Goal: Task Accomplishment & Management: Manage account settings

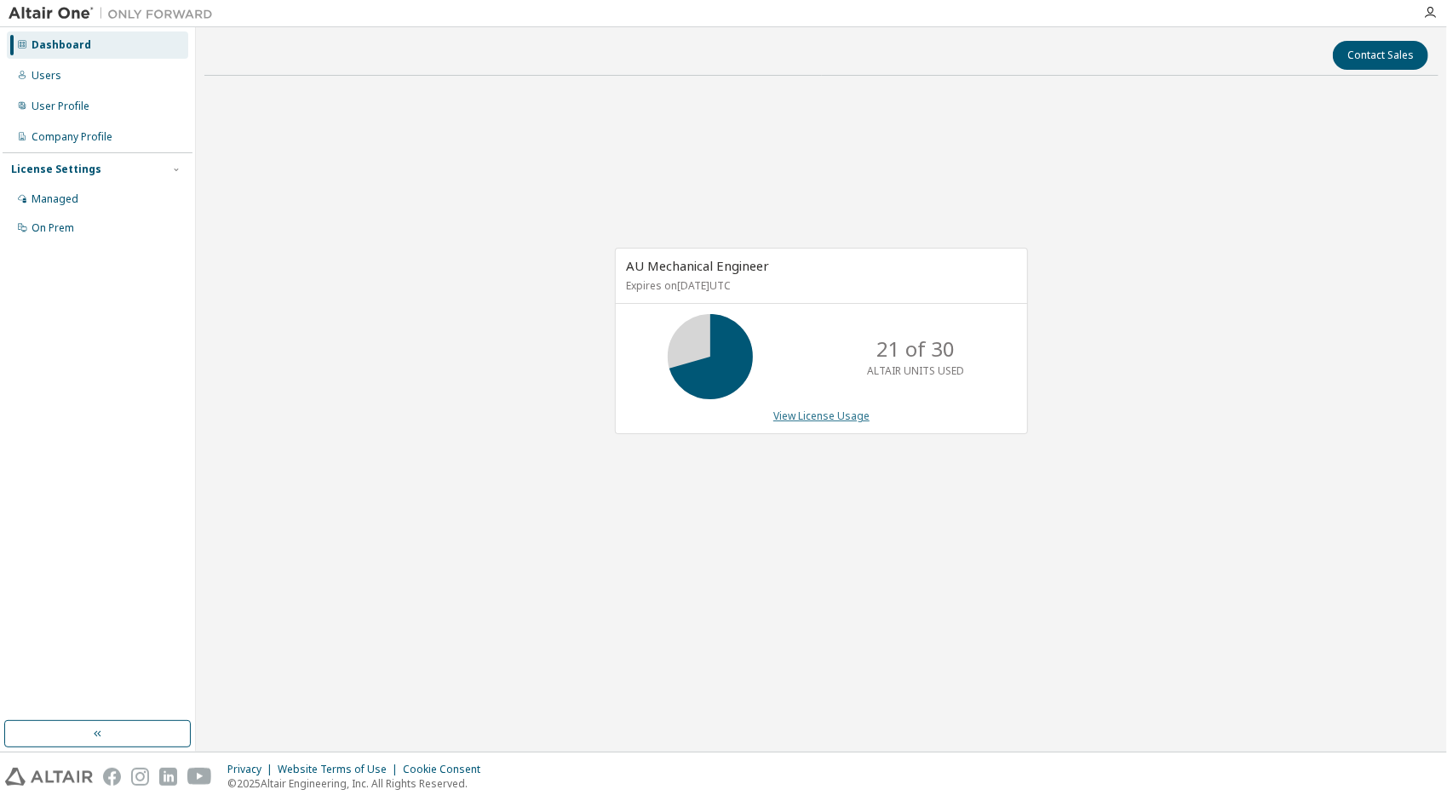
click at [860, 414] on link "View License Usage" at bounding box center [821, 416] width 96 height 14
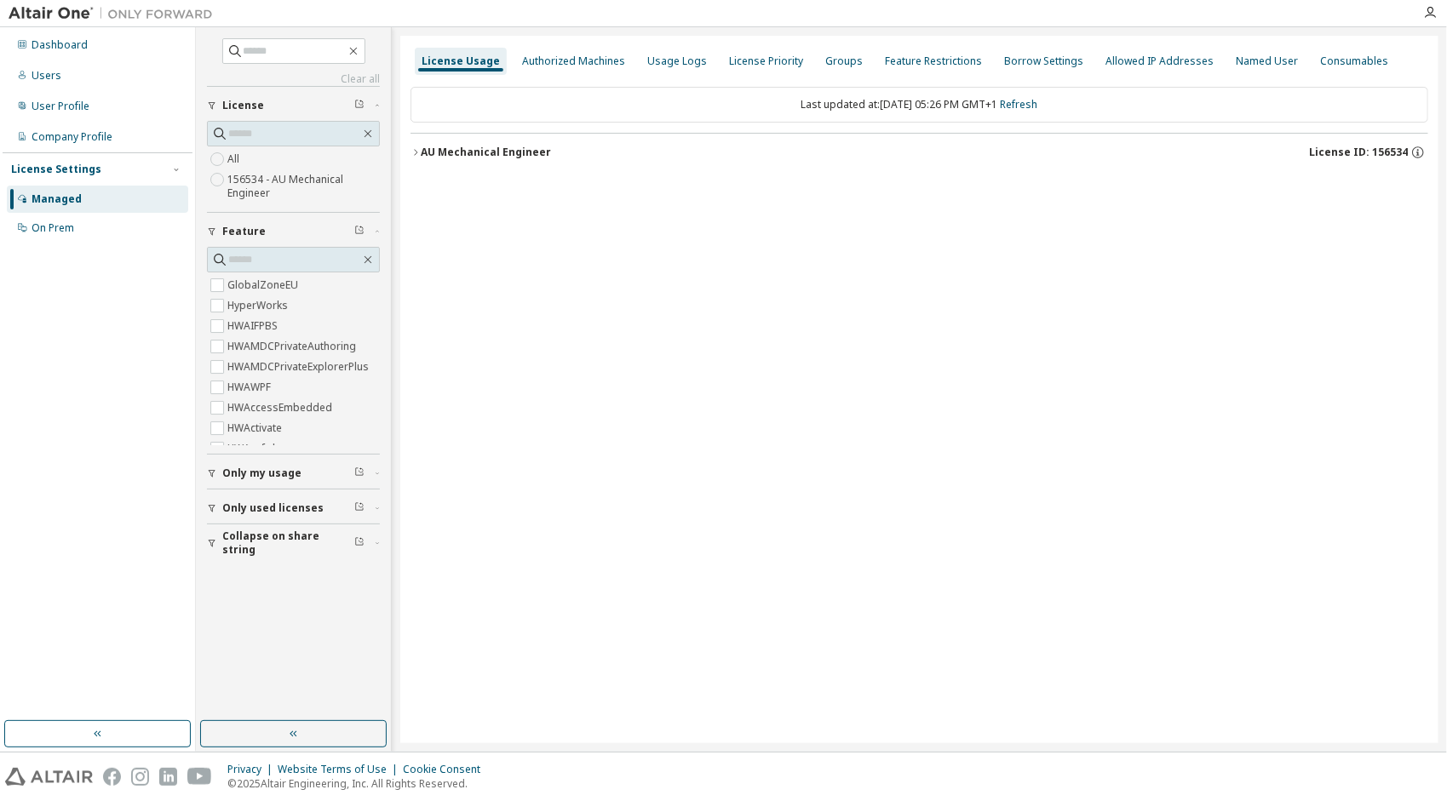
click at [418, 160] on button "AU Mechanical Engineer License ID: 156534" at bounding box center [919, 152] width 1018 height 37
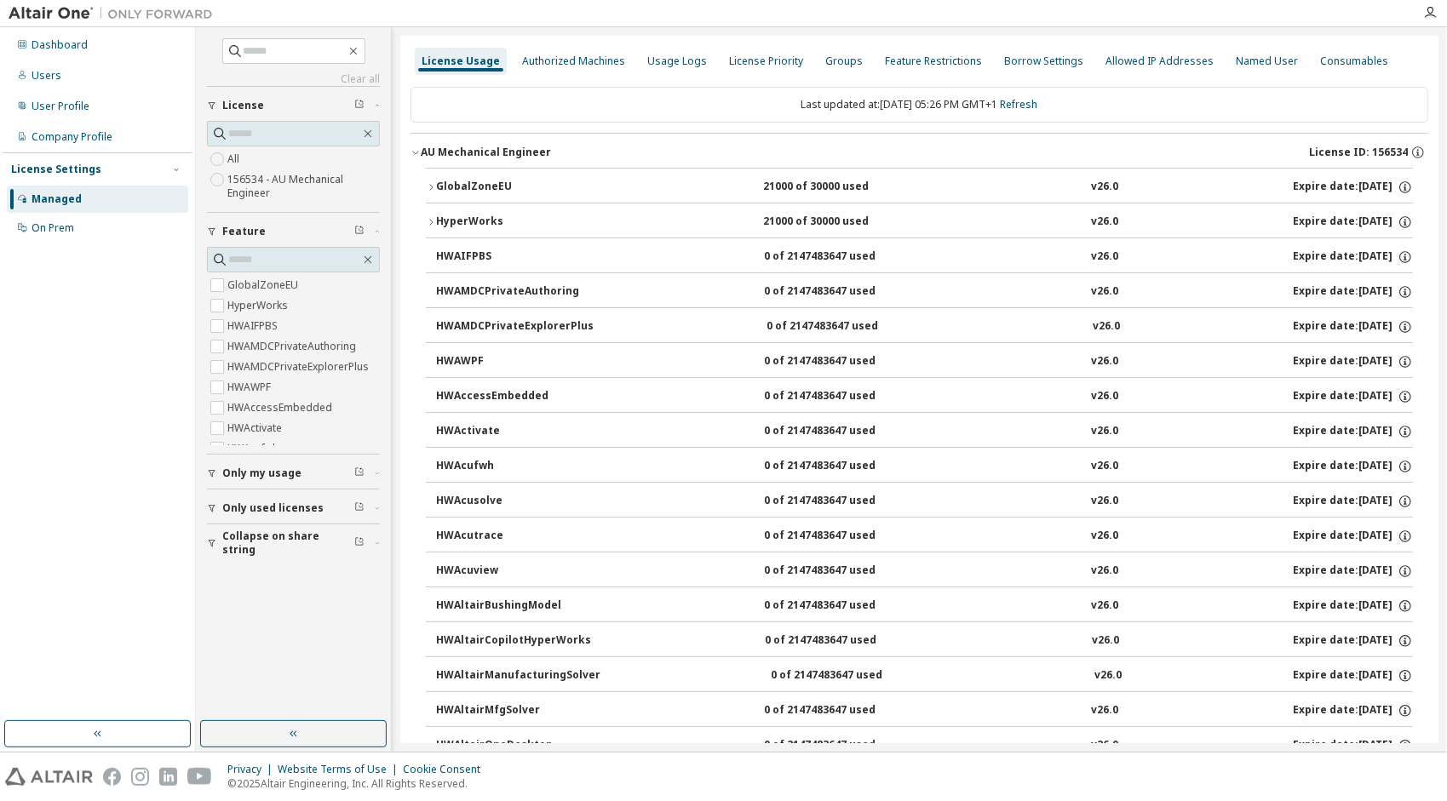
click at [441, 183] on div "GlobalZoneEU" at bounding box center [512, 187] width 153 height 15
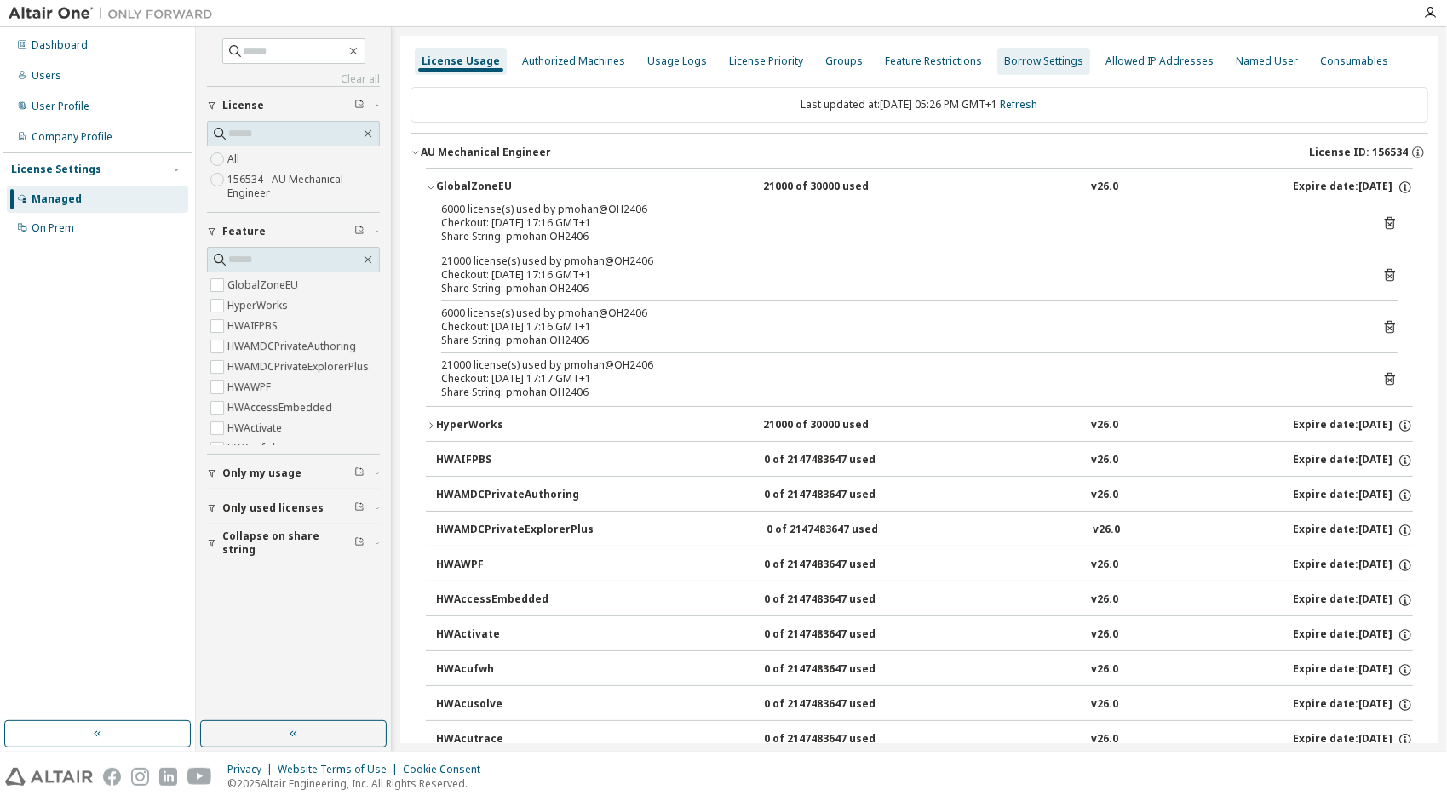
click at [1020, 51] on div "Borrow Settings" at bounding box center [1043, 61] width 93 height 27
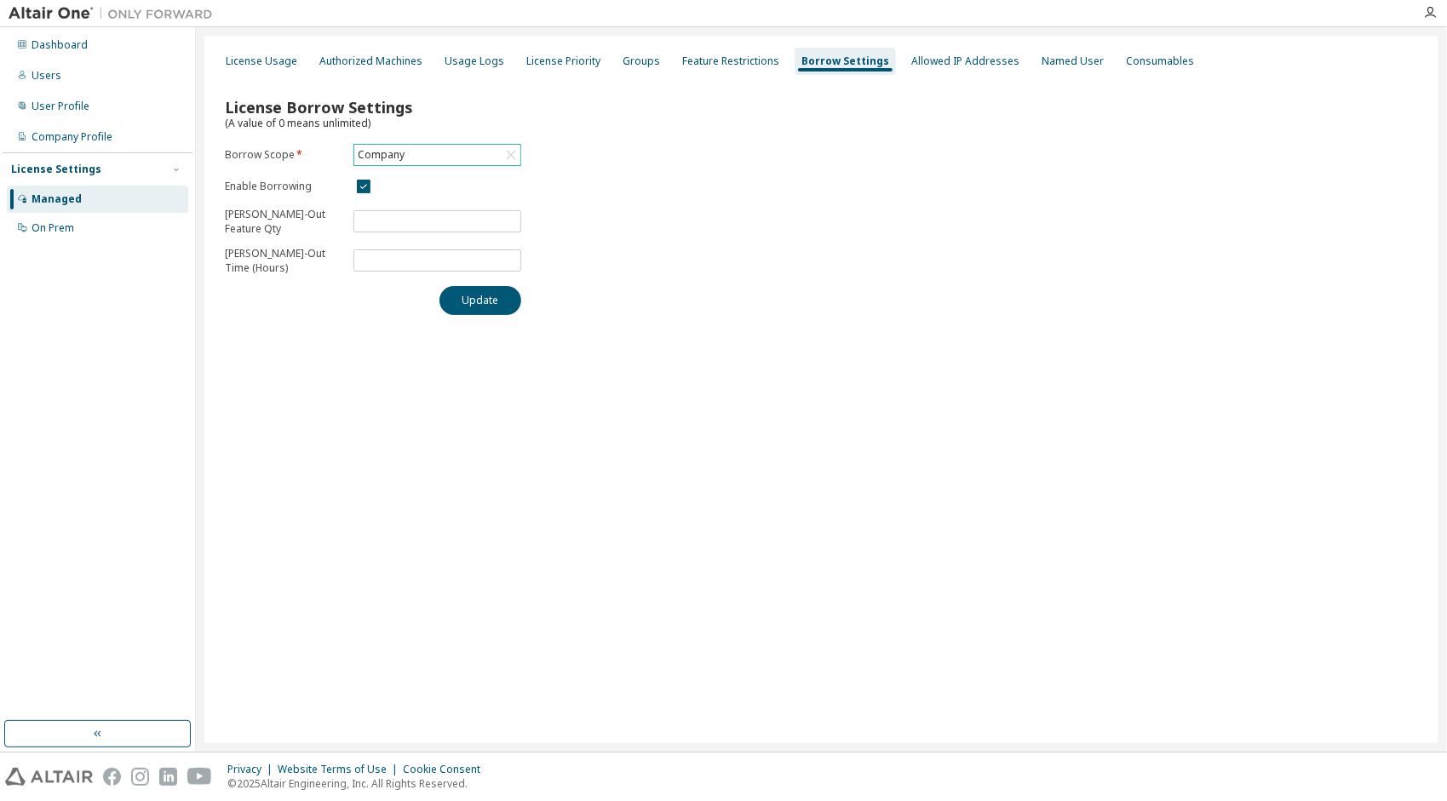
click at [408, 152] on div "Company" at bounding box center [437, 155] width 166 height 20
click at [404, 230] on li "156534 - AU Mechanical Engineer" at bounding box center [436, 231] width 163 height 36
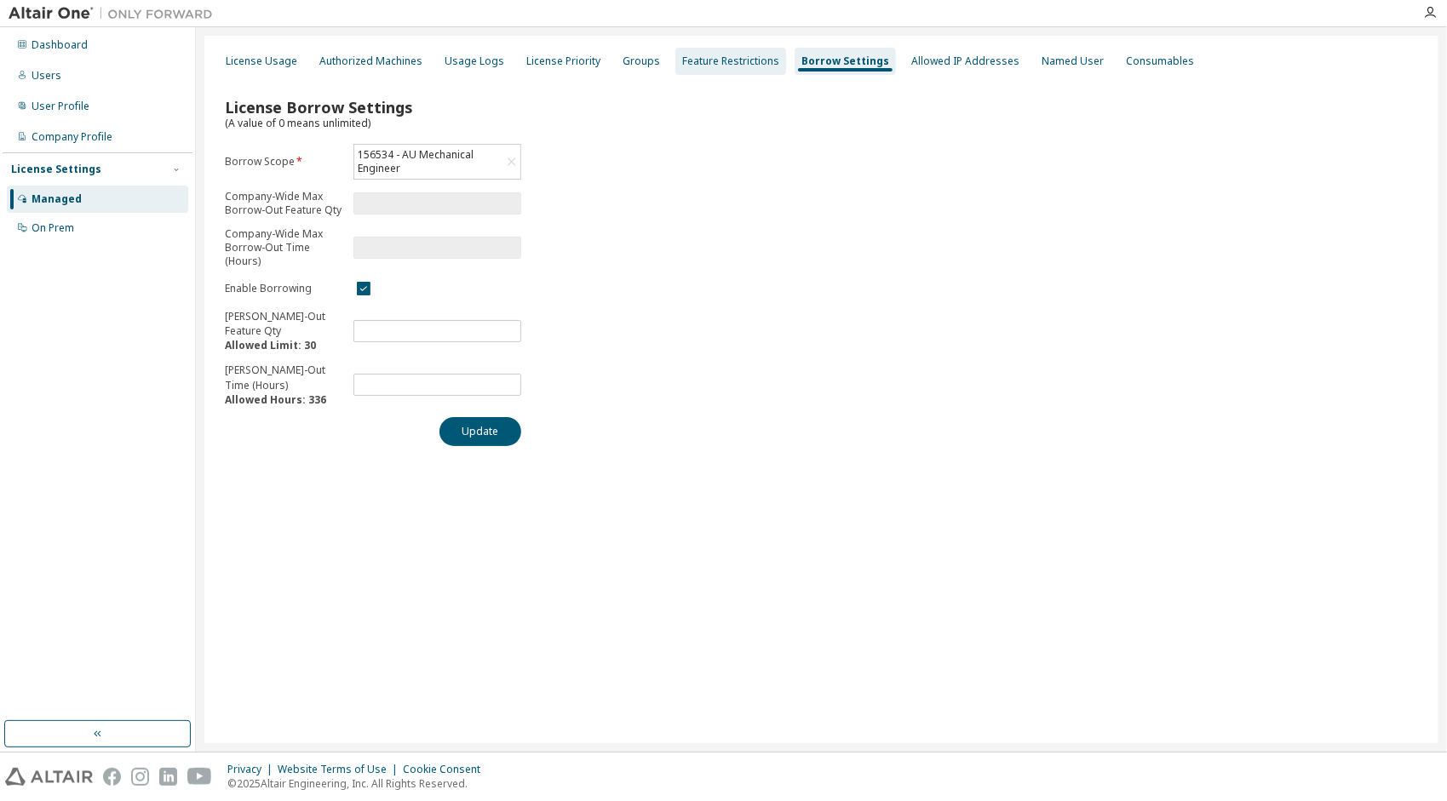
click at [728, 63] on div "Feature Restrictions" at bounding box center [730, 62] width 97 height 14
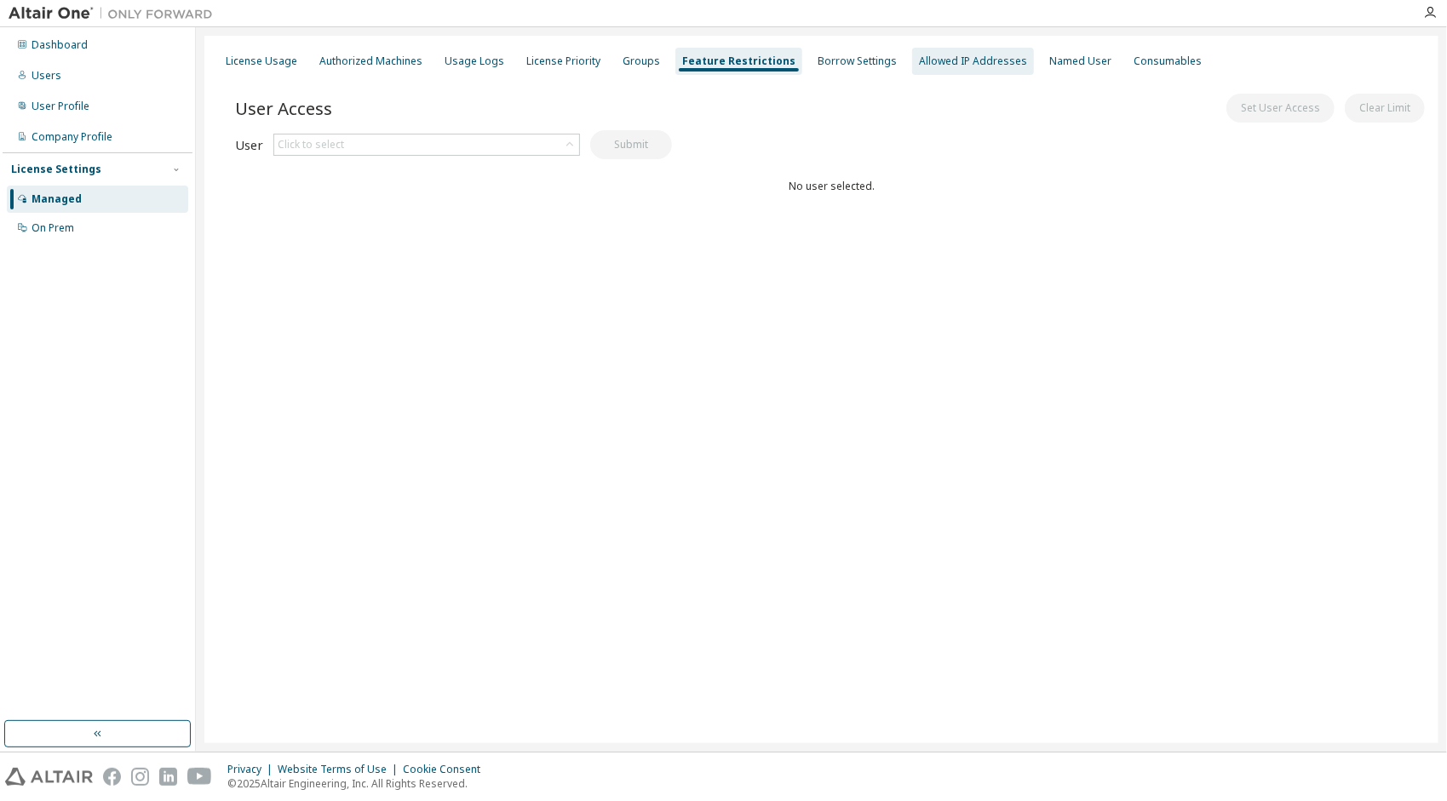
click at [917, 53] on div "Allowed IP Addresses" at bounding box center [973, 61] width 122 height 27
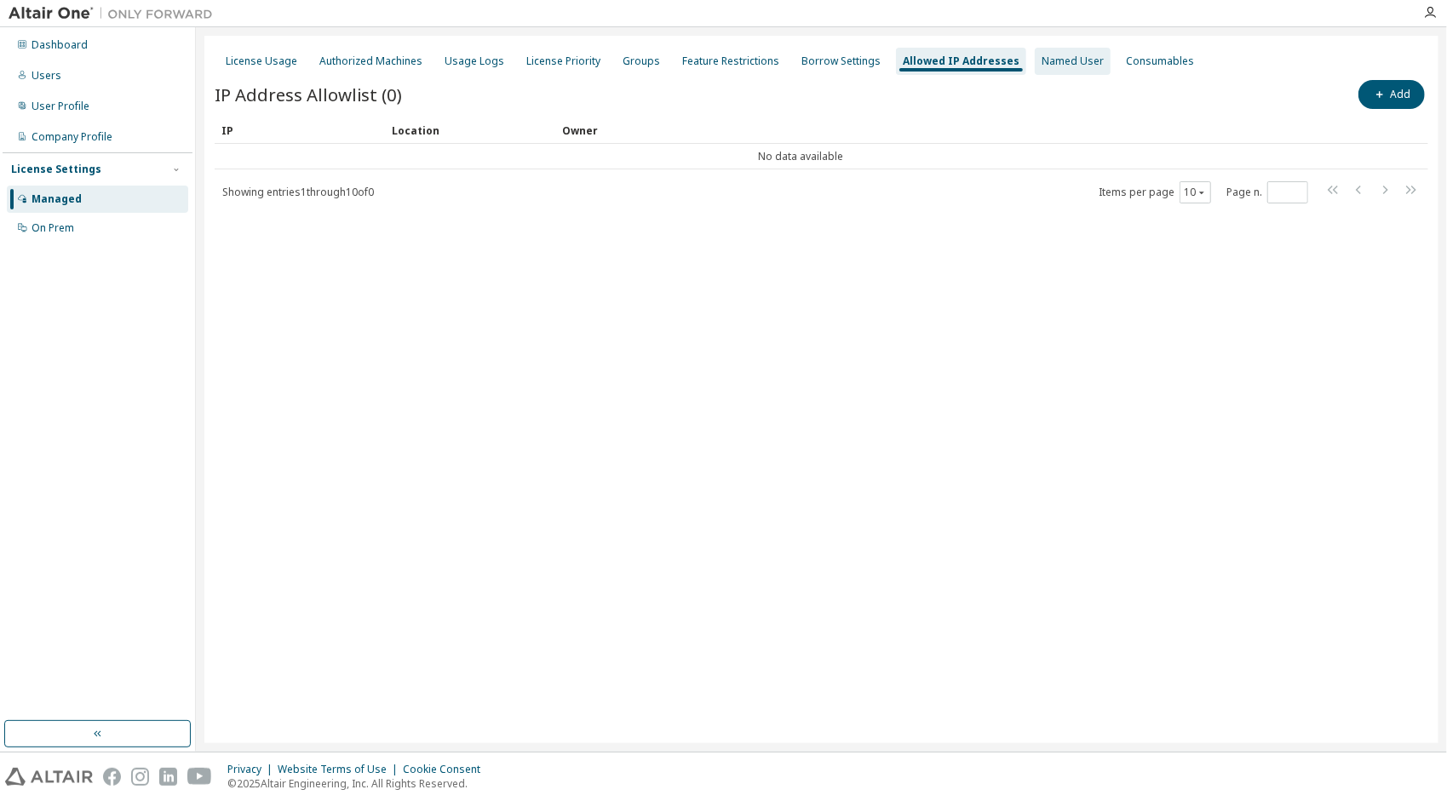
click at [1066, 61] on div "Named User" at bounding box center [1073, 62] width 62 height 14
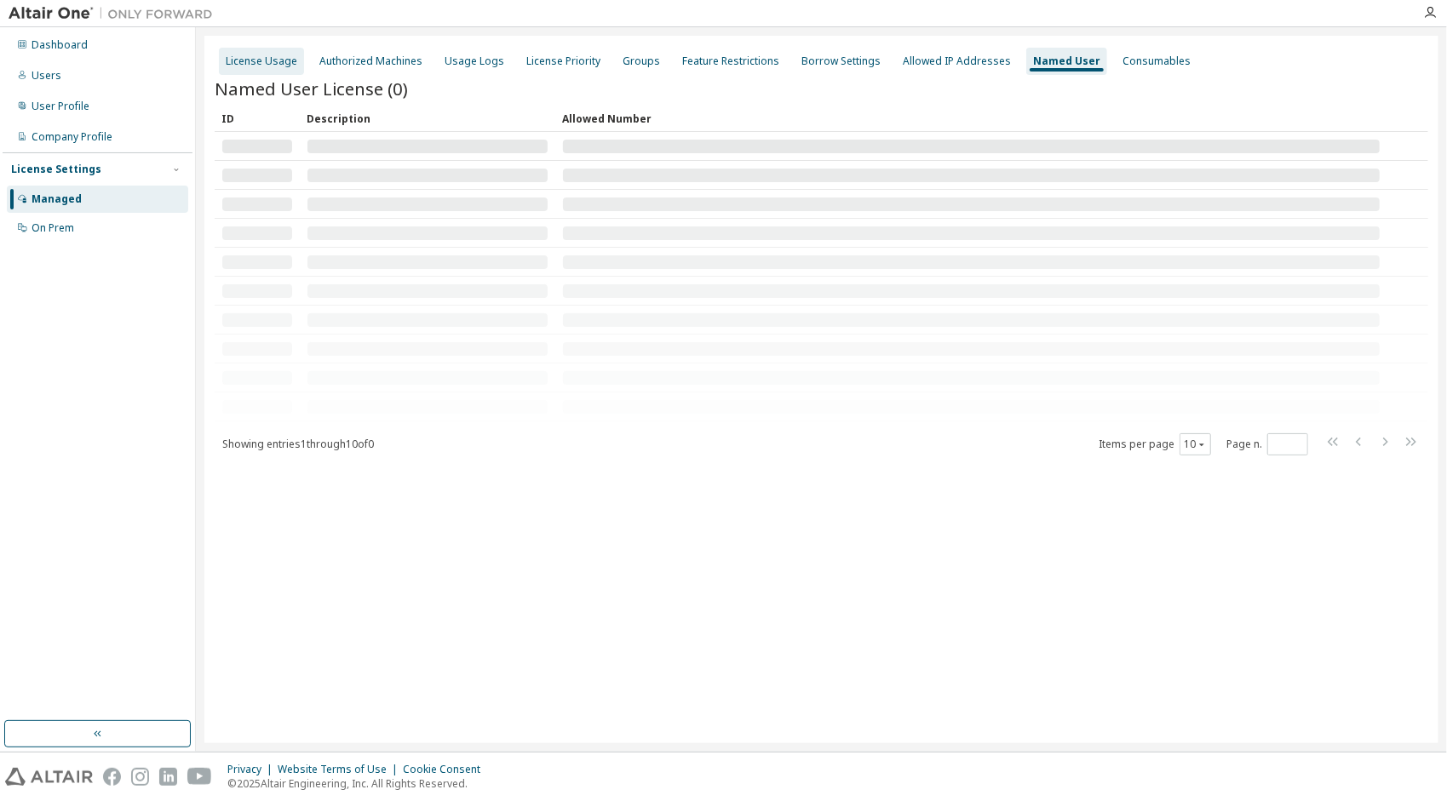
click at [267, 54] on div "License Usage" at bounding box center [261, 61] width 85 height 27
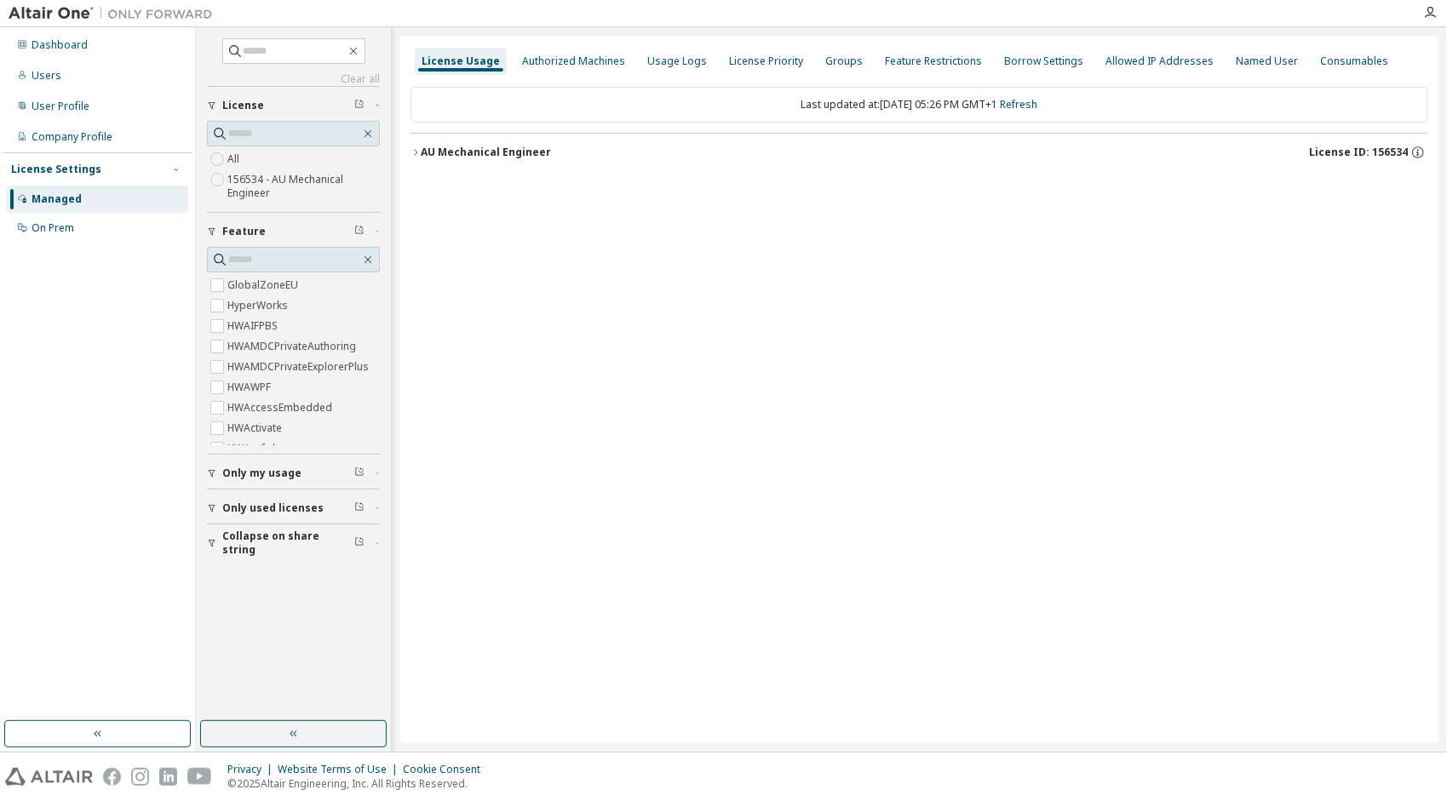
click at [508, 149] on div "AU Mechanical Engineer" at bounding box center [486, 153] width 130 height 14
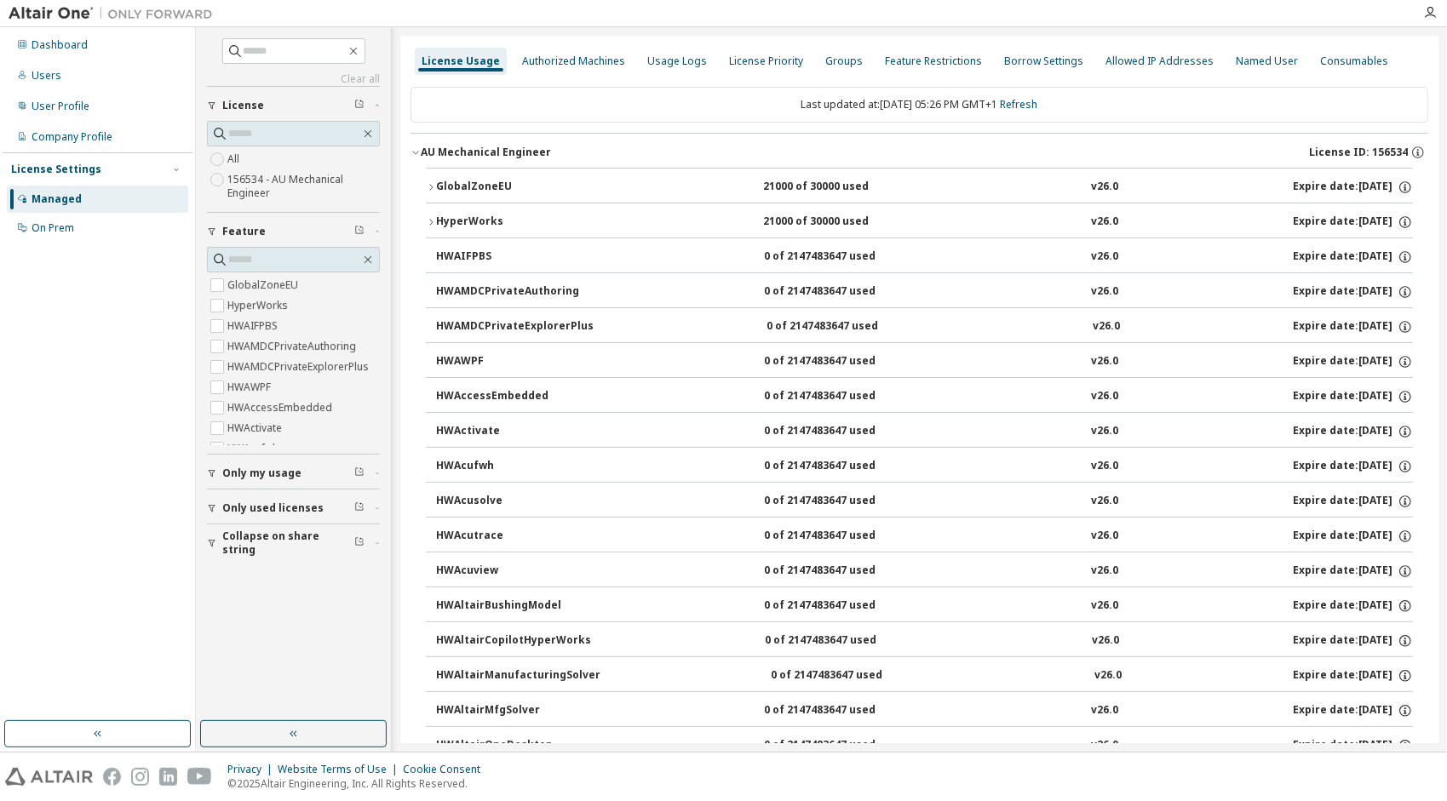
click at [487, 218] on div "HyperWorks" at bounding box center [512, 222] width 153 height 15
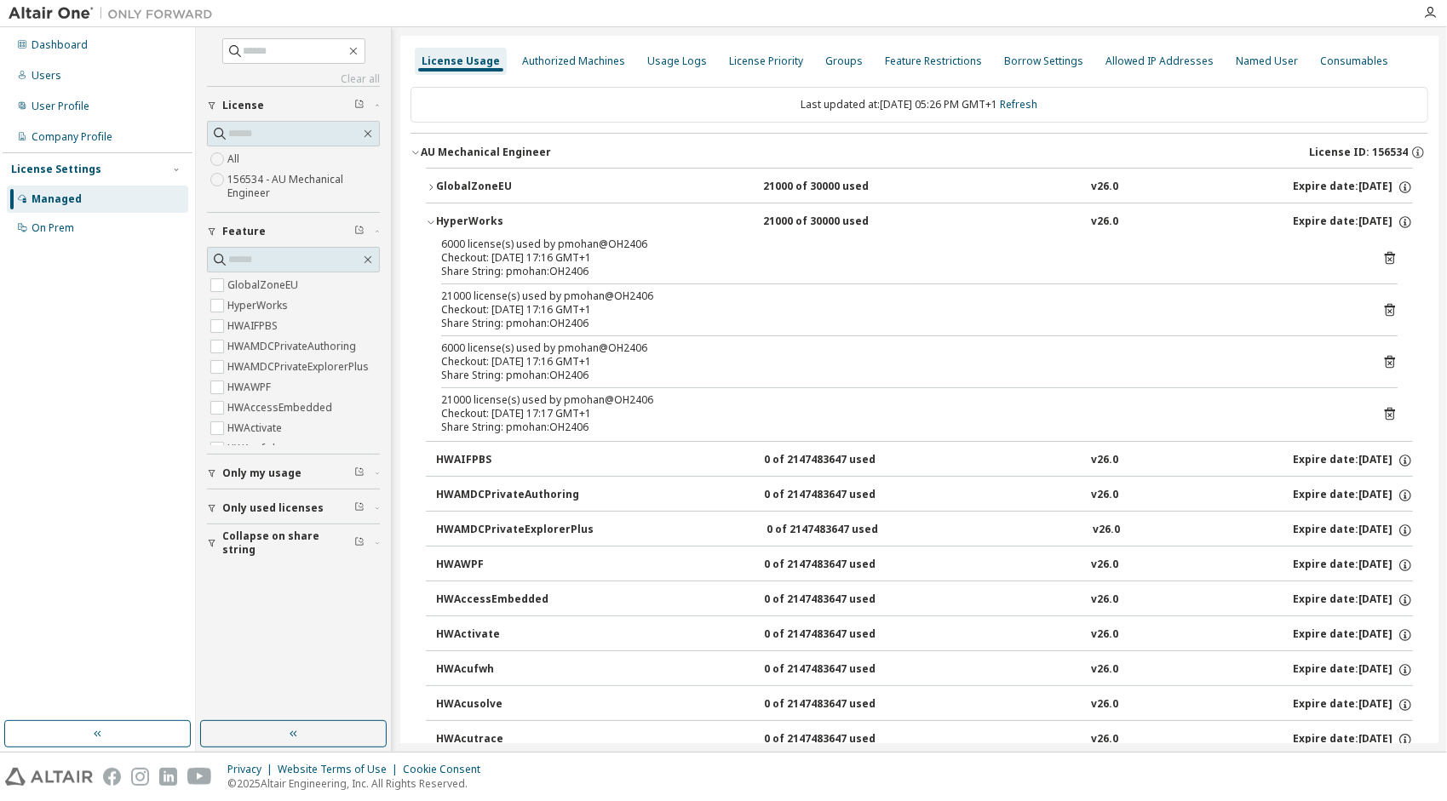
click at [489, 188] on div "GlobalZoneEU" at bounding box center [512, 187] width 153 height 15
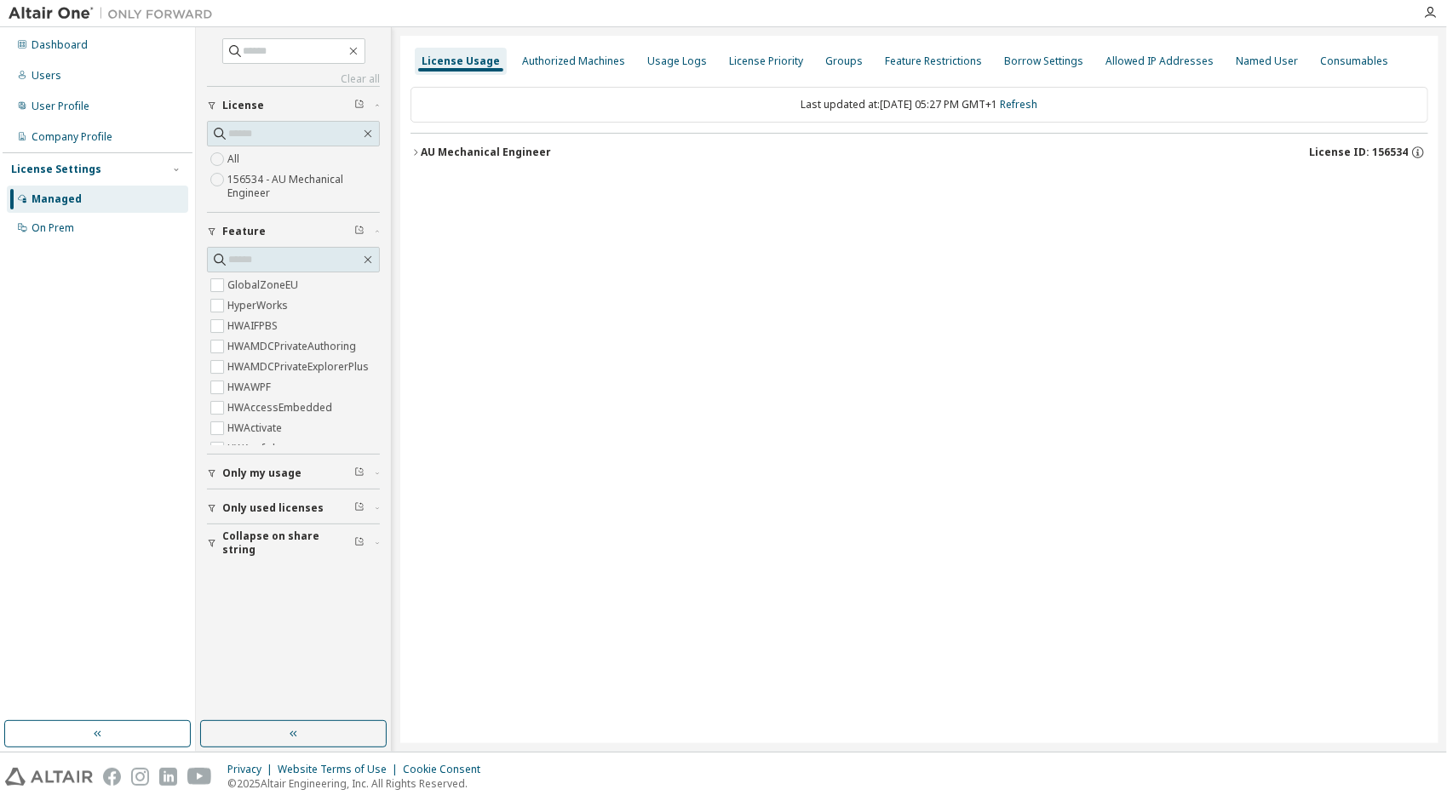
click at [472, 156] on div "AU Mechanical Engineer" at bounding box center [486, 153] width 130 height 14
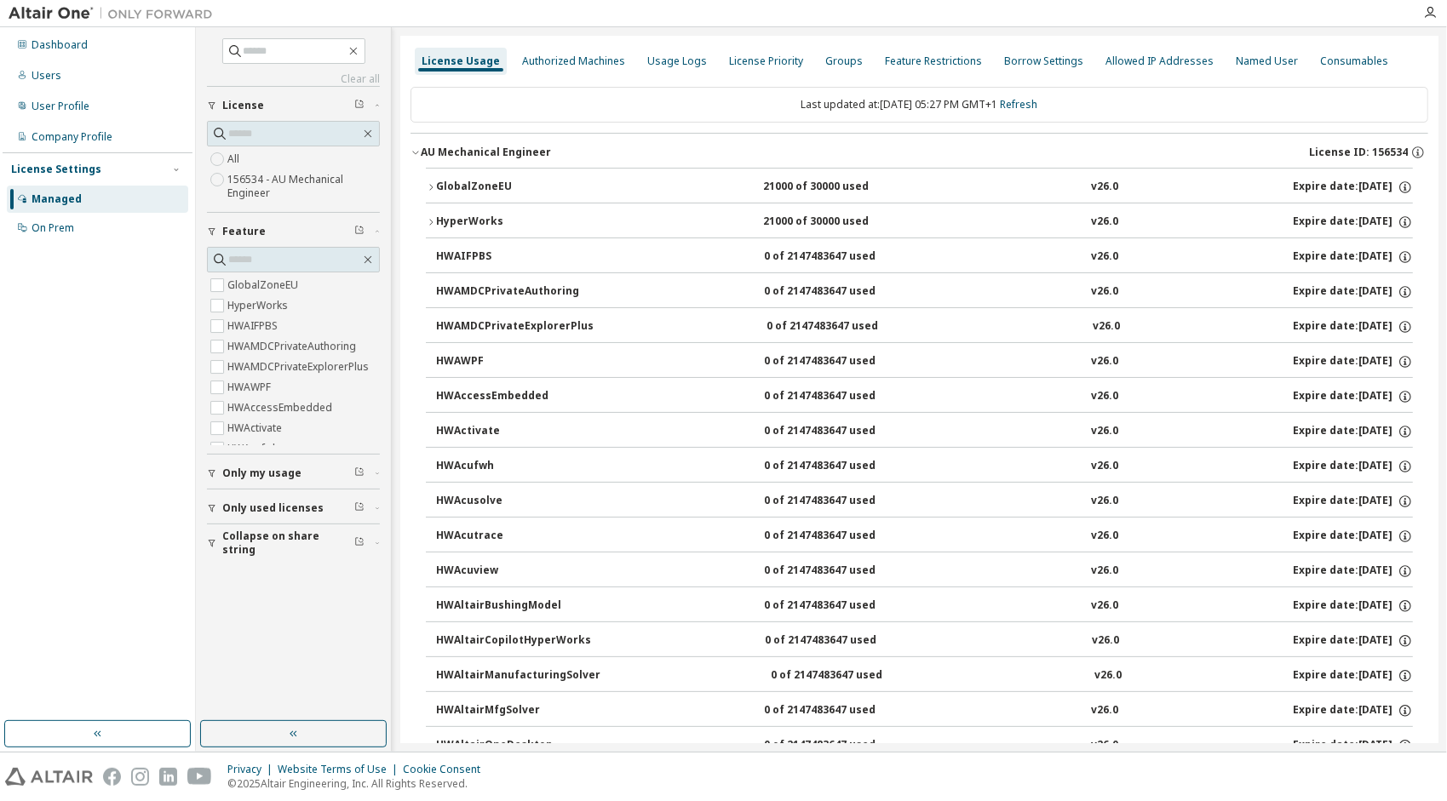
click at [470, 175] on button "GlobalZoneEU 21000 of 30000 used v26.0 Expire date: [DATE]" at bounding box center [919, 187] width 987 height 37
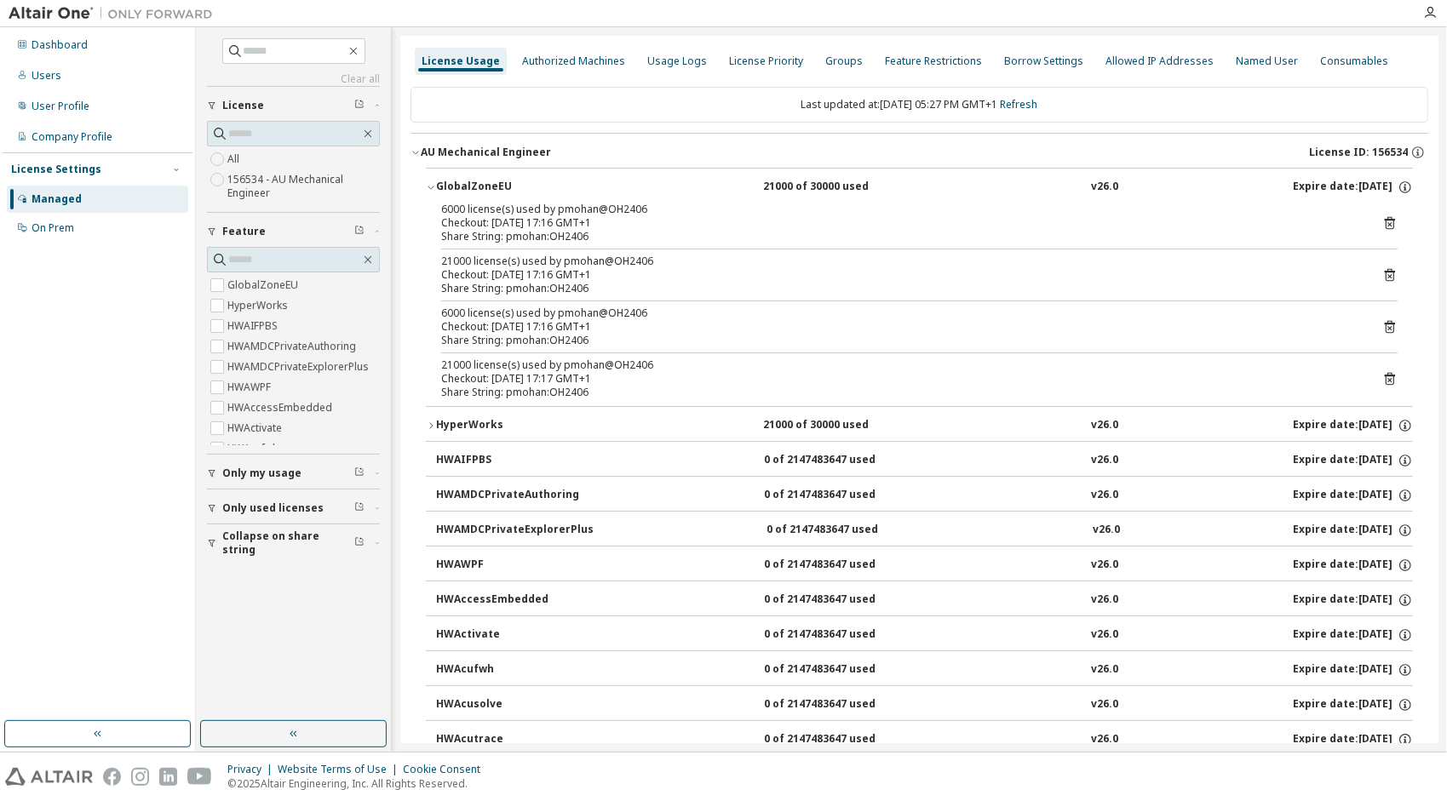
click at [1382, 271] on icon at bounding box center [1389, 274] width 15 height 15
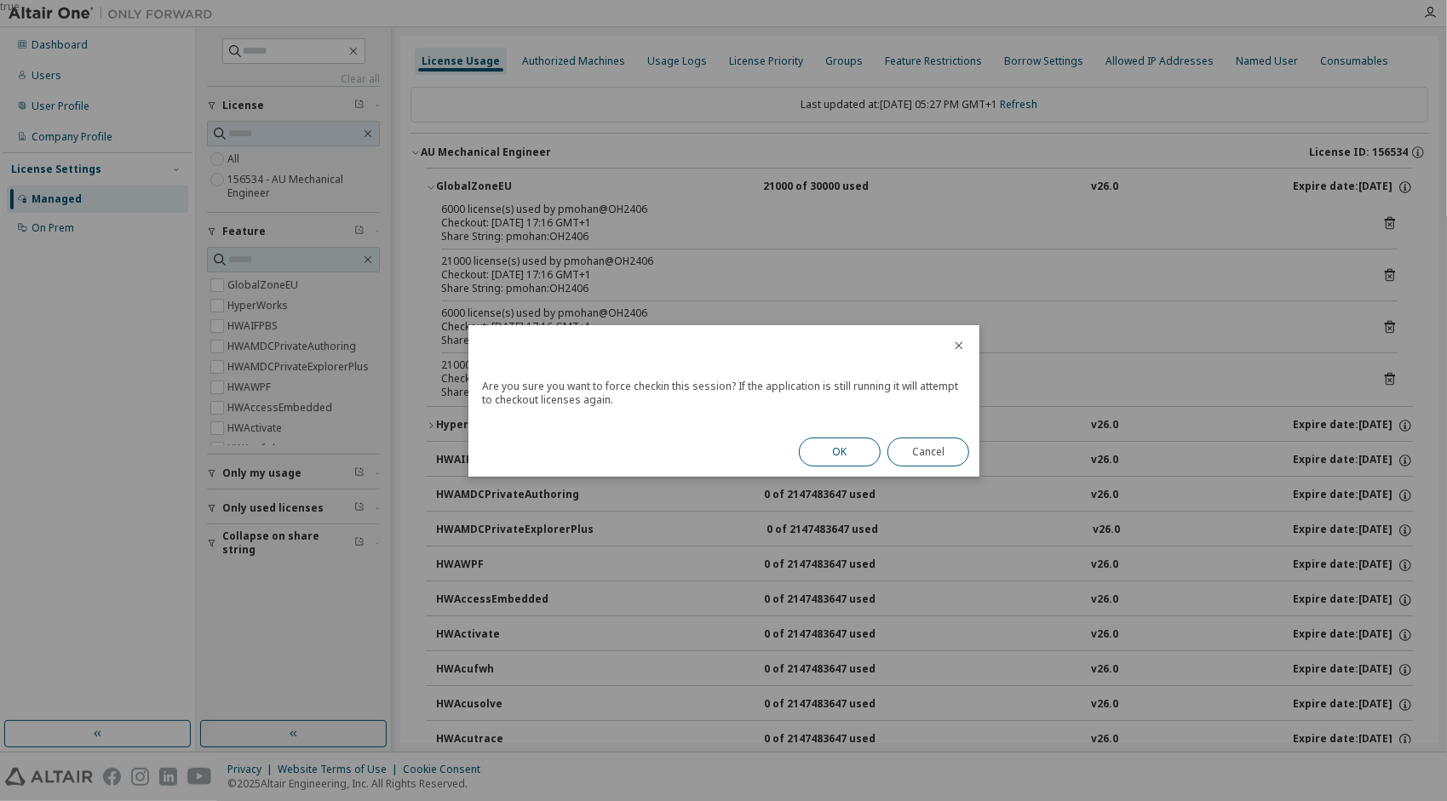
click at [864, 449] on button "OK" at bounding box center [840, 452] width 82 height 29
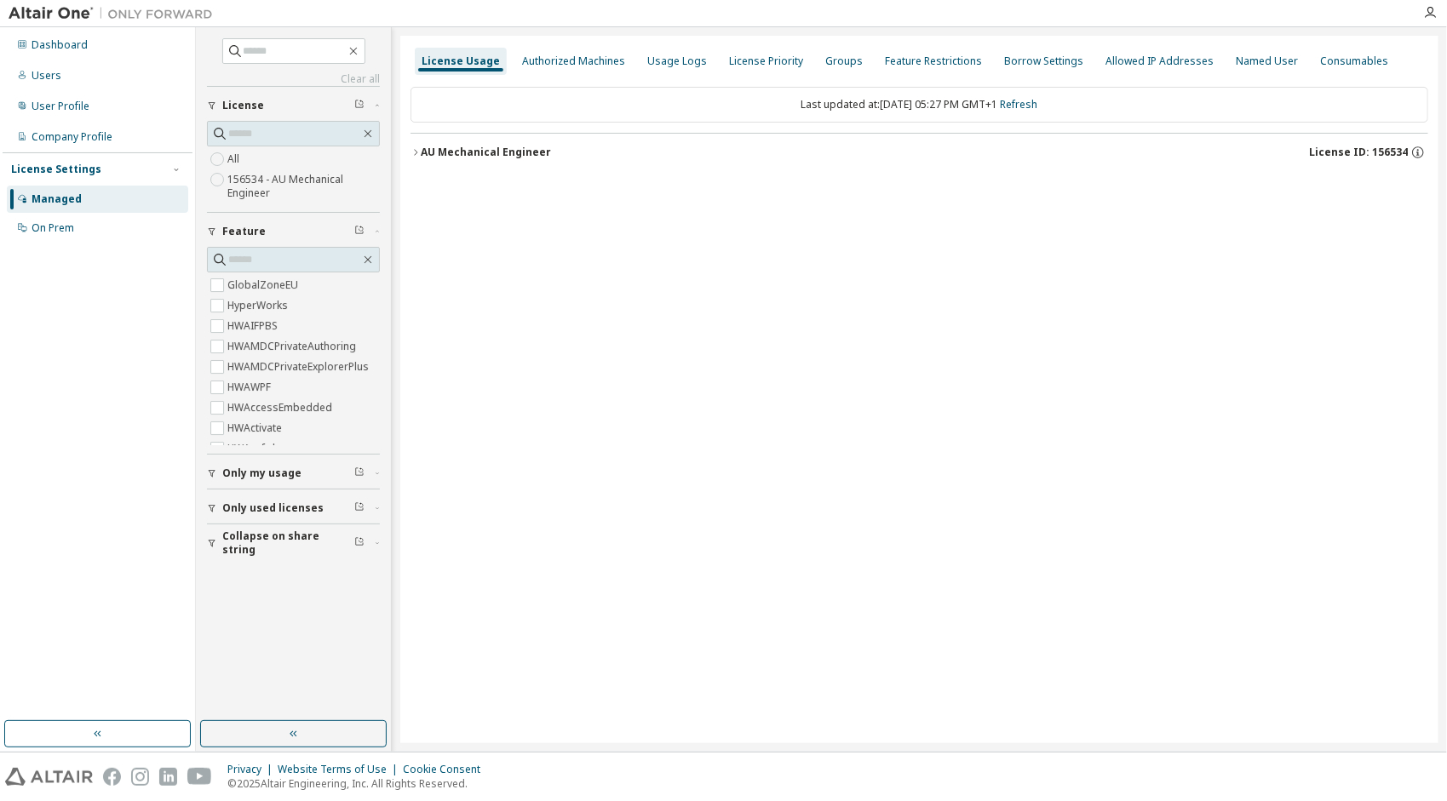
click at [502, 160] on button "AU Mechanical Engineer License ID: 156534" at bounding box center [919, 152] width 1018 height 37
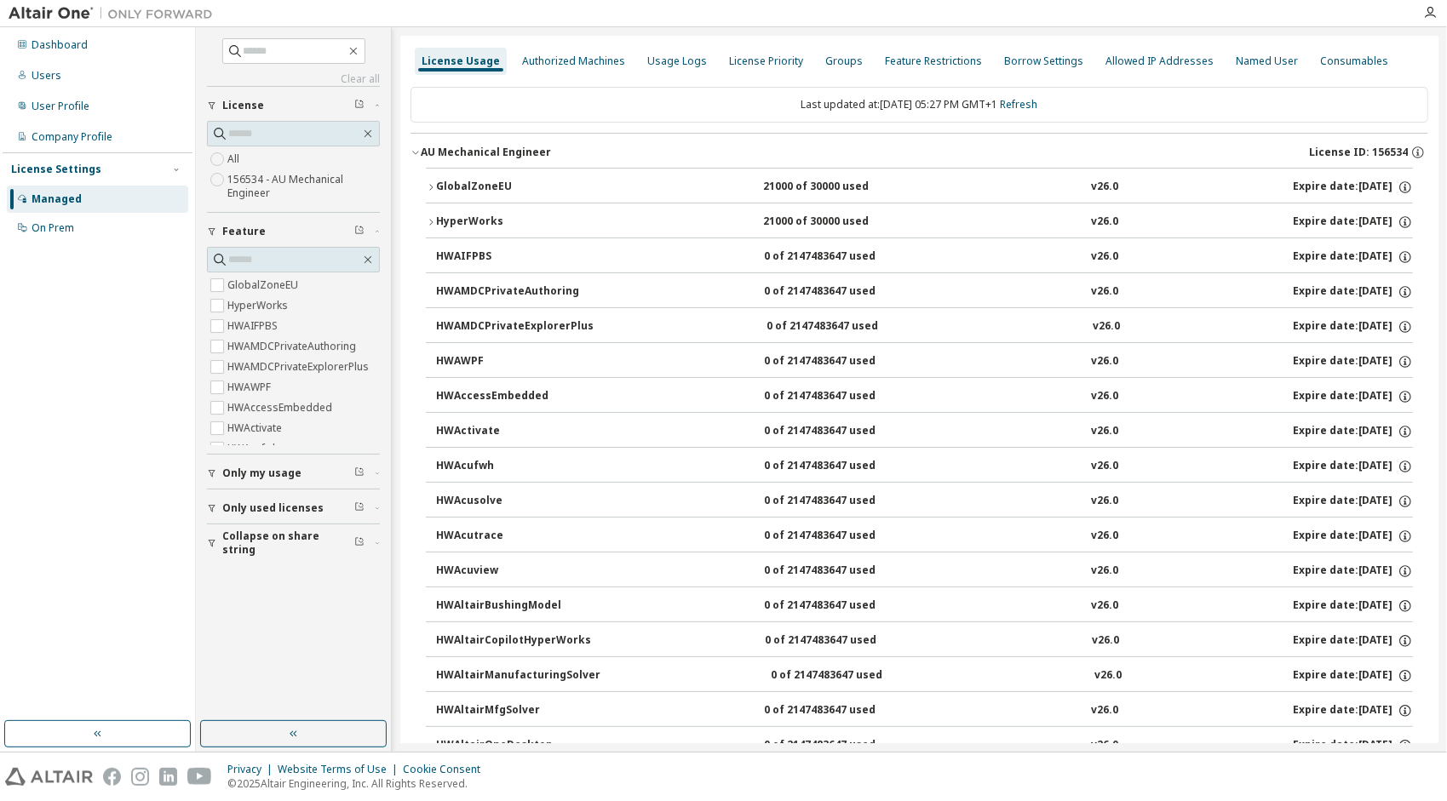
click at [501, 180] on div "GlobalZoneEU" at bounding box center [512, 187] width 153 height 15
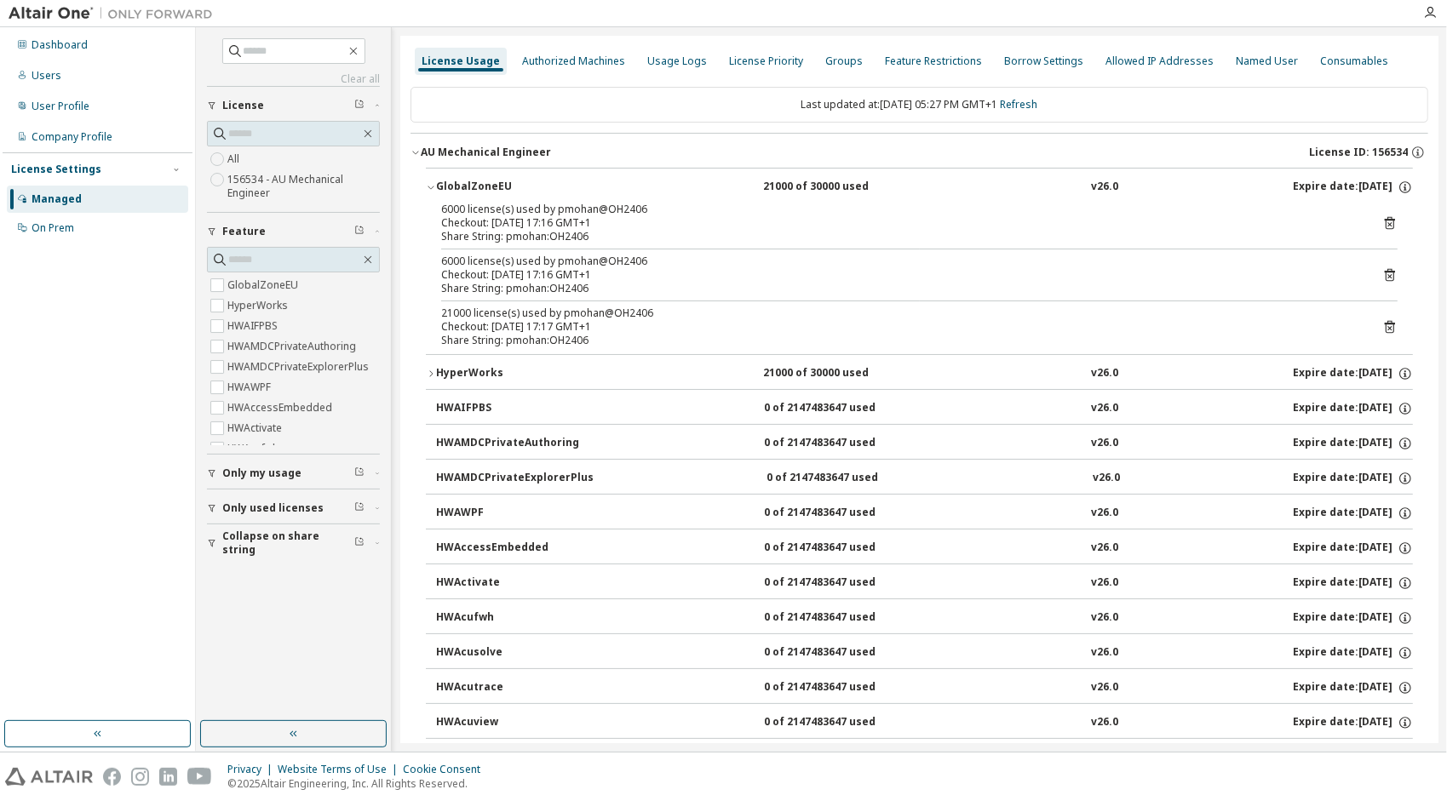
click at [1385, 320] on icon at bounding box center [1389, 326] width 15 height 15
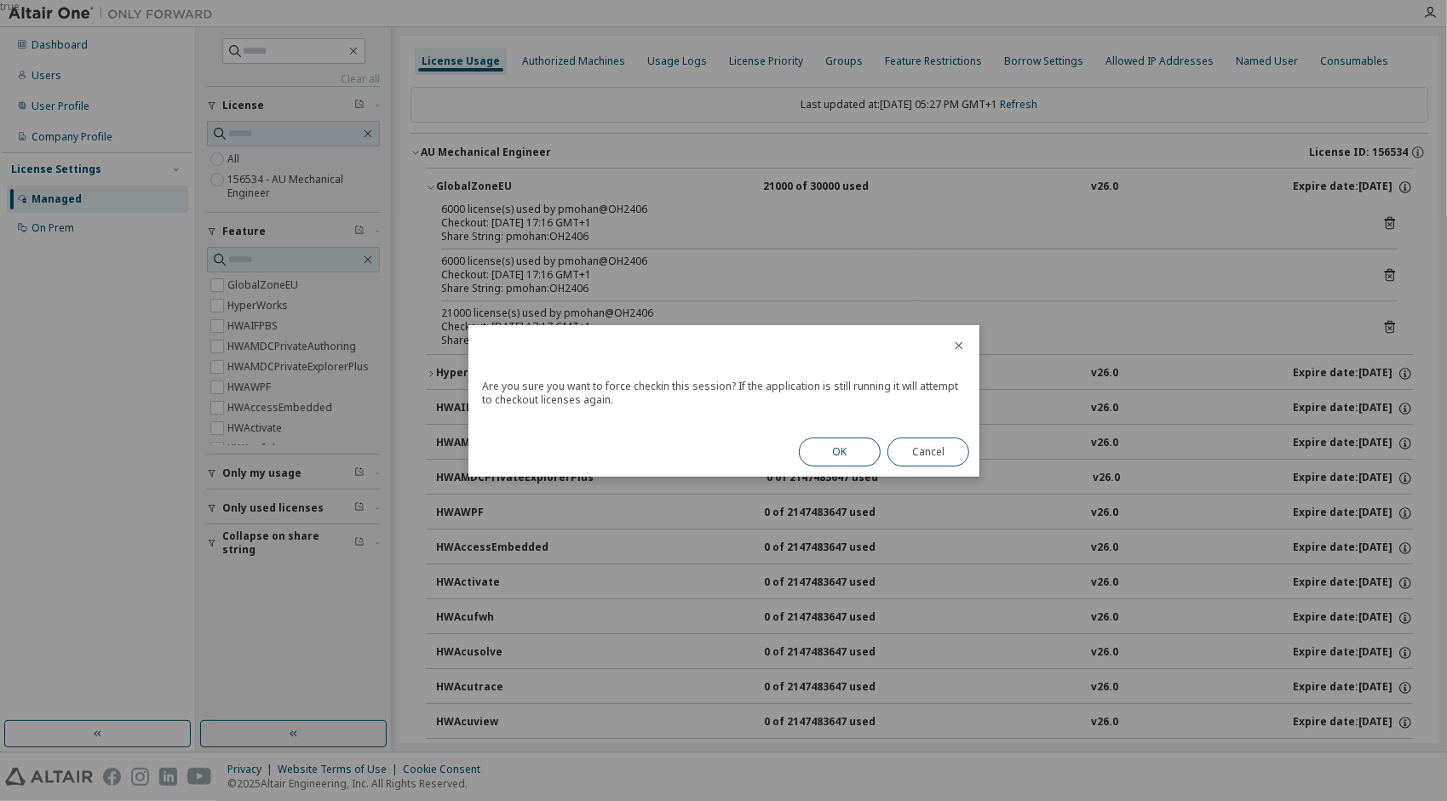
click at [858, 445] on button "OK" at bounding box center [840, 452] width 82 height 29
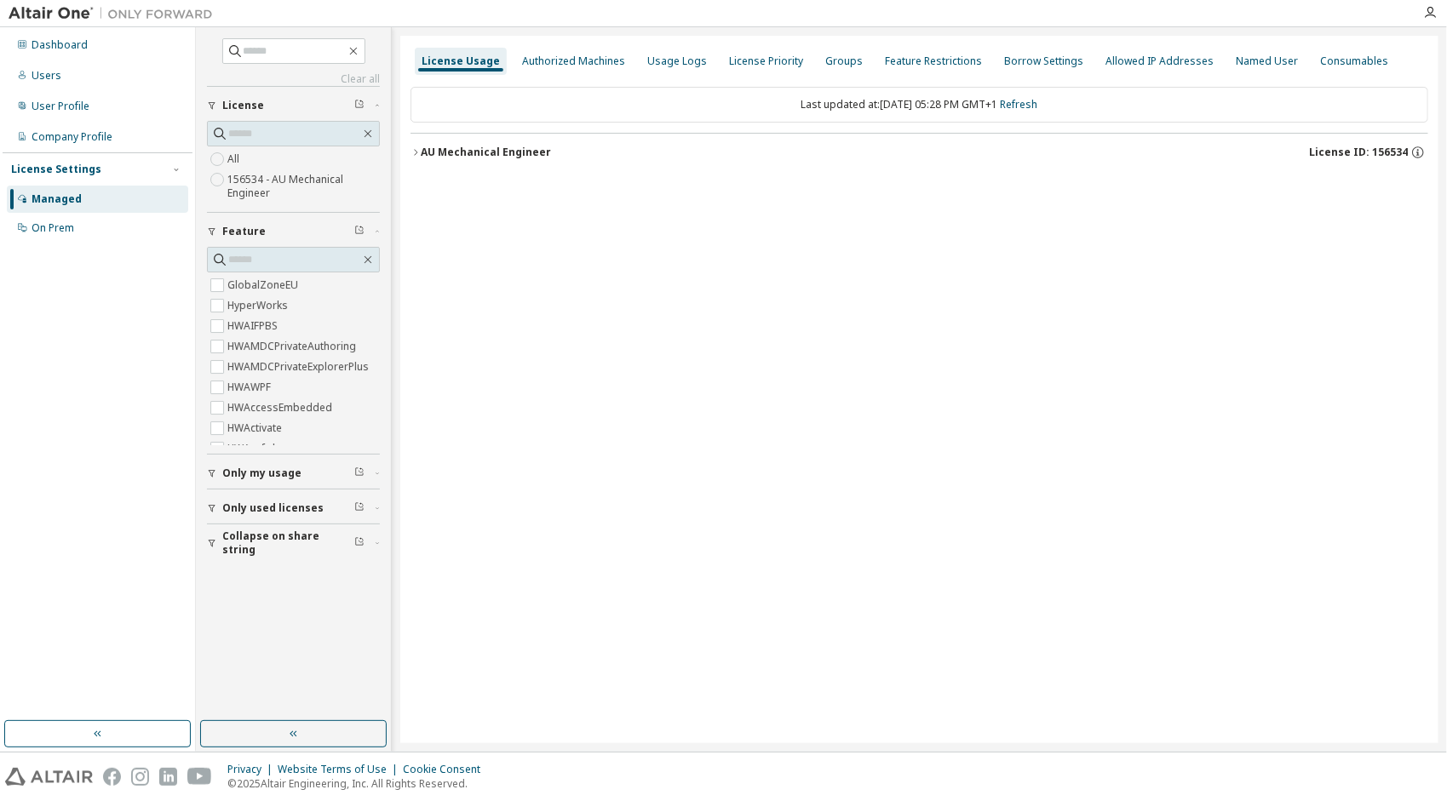
click at [444, 147] on div "AU Mechanical Engineer" at bounding box center [486, 153] width 130 height 14
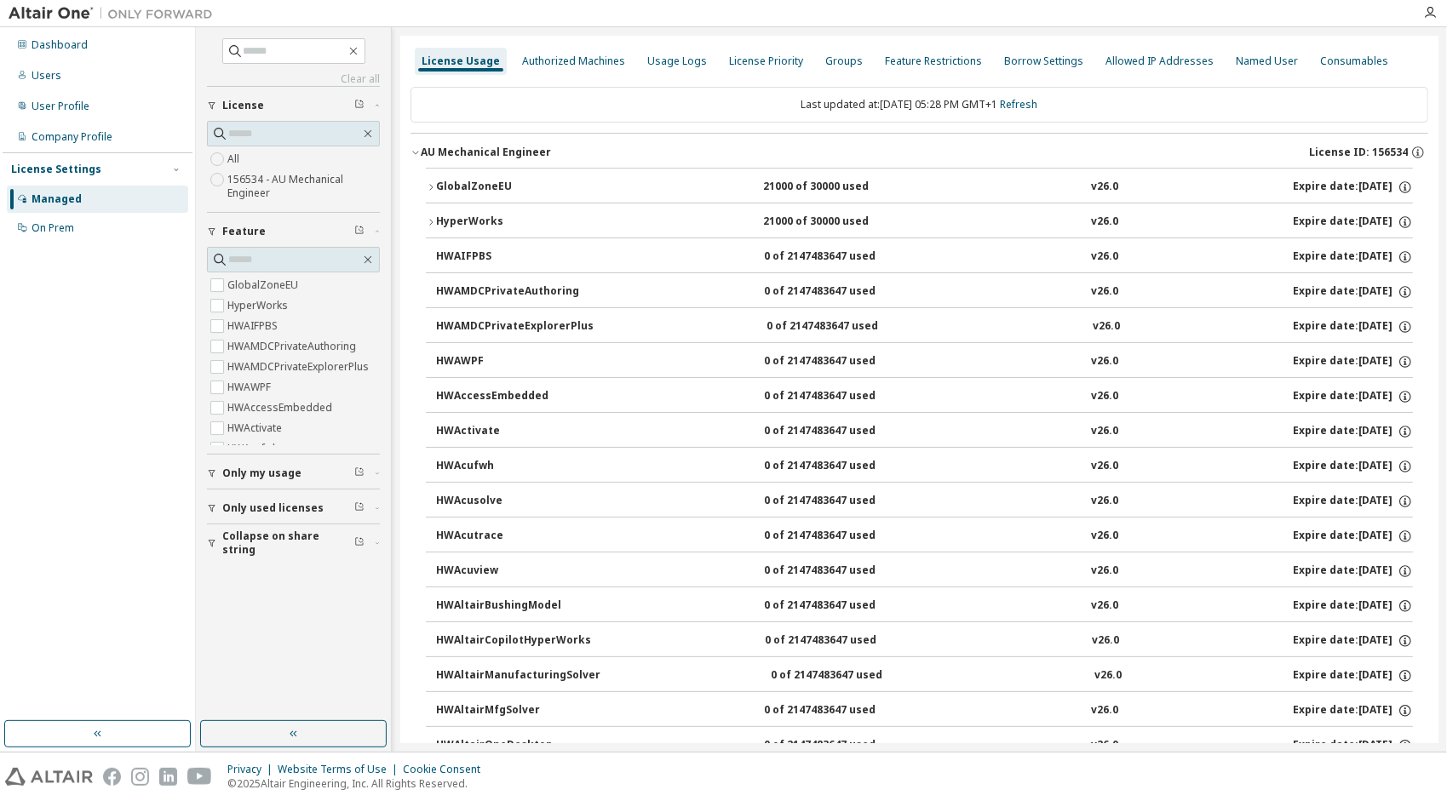
click at [472, 189] on div "GlobalZoneEU" at bounding box center [512, 187] width 153 height 15
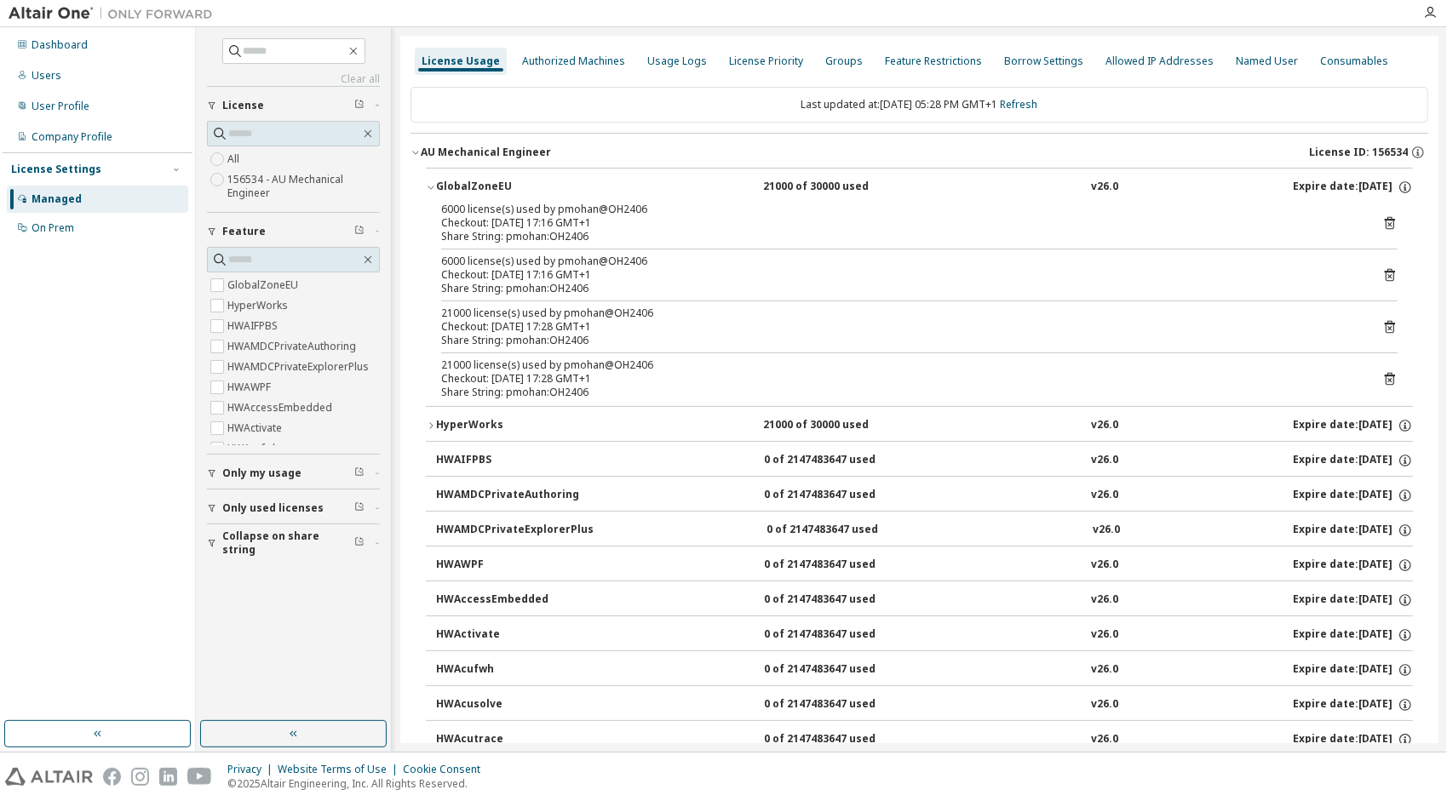
click at [1385, 225] on icon at bounding box center [1390, 223] width 10 height 13
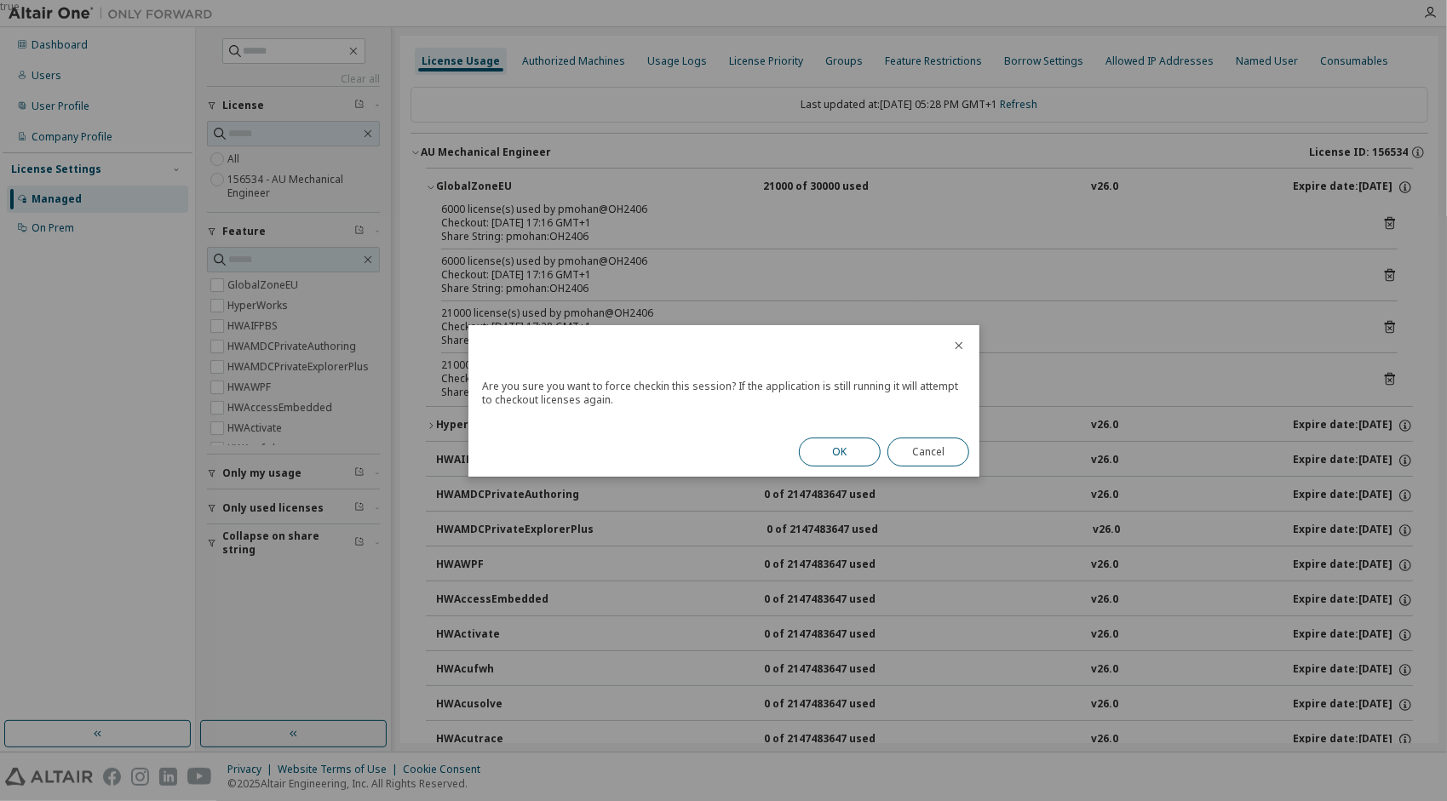
click at [843, 445] on button "OK" at bounding box center [840, 452] width 82 height 29
